Goal: Task Accomplishment & Management: Manage account settings

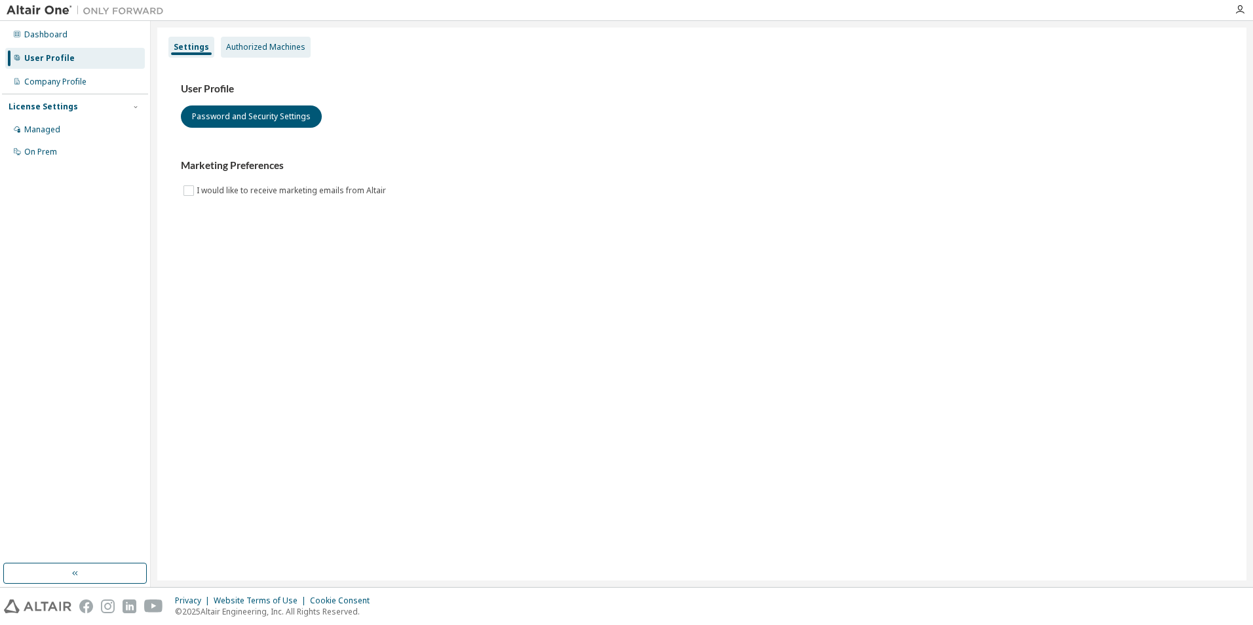
click at [258, 47] on div "Authorized Machines" at bounding box center [265, 47] width 79 height 10
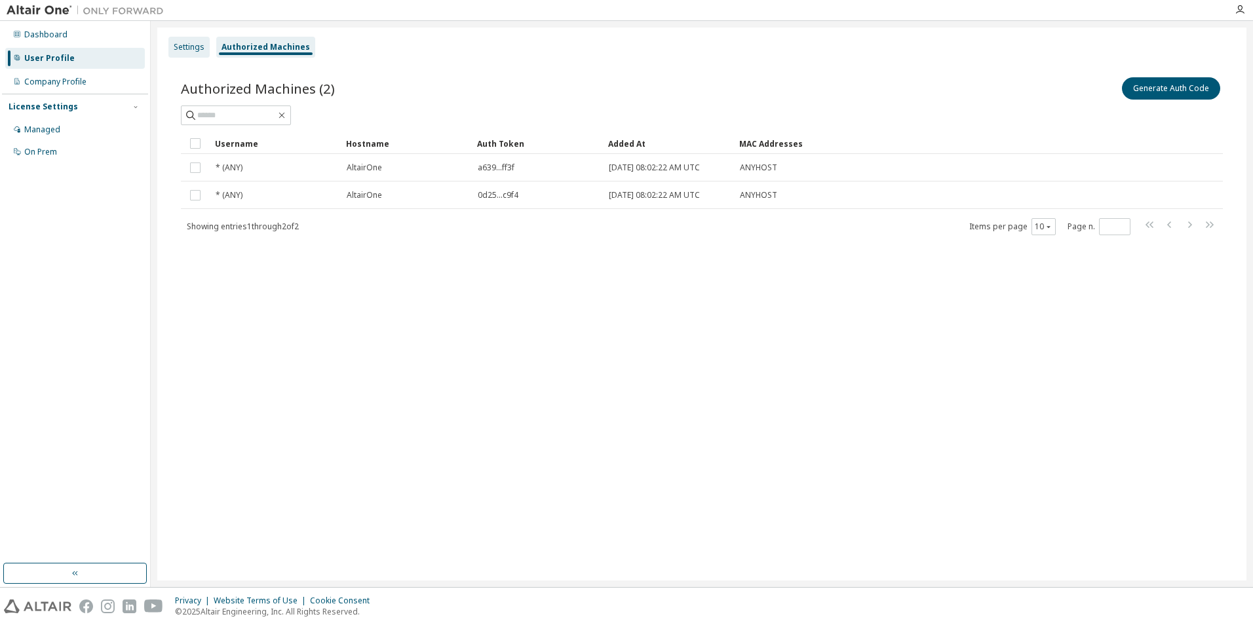
click at [201, 50] on div "Settings" at bounding box center [189, 47] width 31 height 10
